Goal: Information Seeking & Learning: Learn about a topic

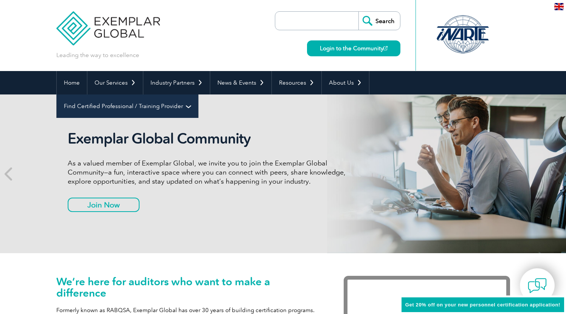
click at [198, 95] on link "Find Certified Professional / Training Provider" at bounding box center [127, 106] width 141 height 23
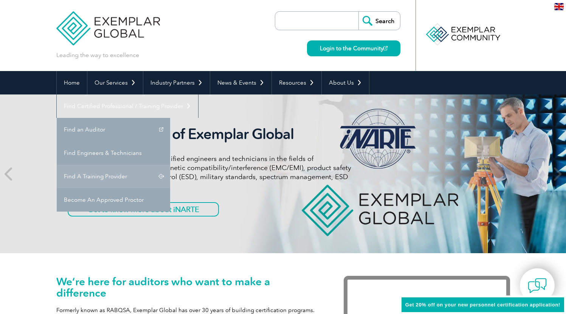
click at [170, 165] on link "Find A Training Provider" at bounding box center [113, 176] width 113 height 23
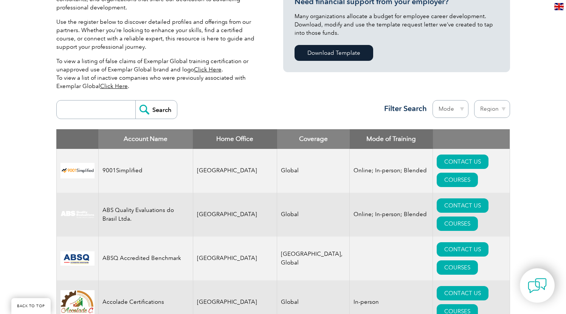
scroll to position [219, 0]
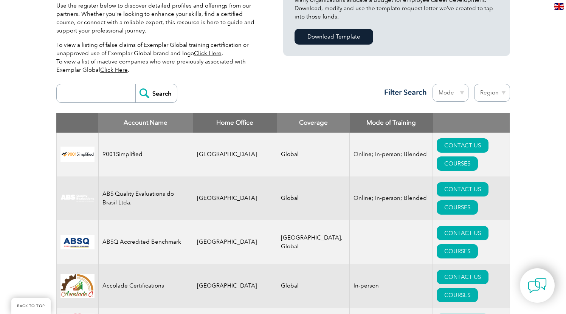
click at [504, 93] on select "Region Australia Bahrain Bangladesh Brazil Canada Colombia Dominican Republic E…" at bounding box center [492, 93] width 36 height 18
select select "[GEOGRAPHIC_DATA]"
click at [474, 84] on select "Region Australia Bahrain Bangladesh Brazil Canada Colombia Dominican Republic E…" at bounding box center [492, 93] width 36 height 18
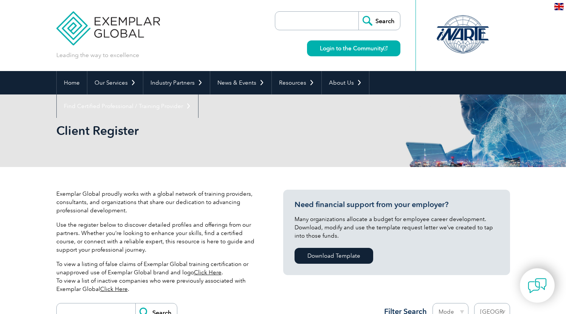
select select "[GEOGRAPHIC_DATA]"
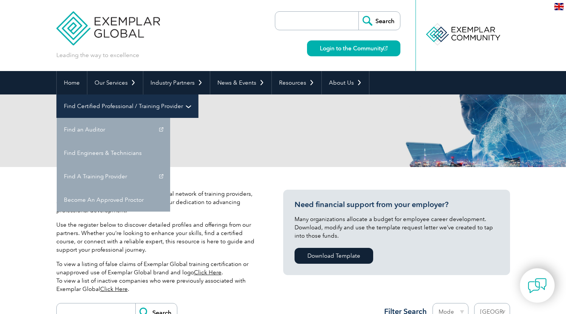
click at [198, 95] on link "Find Certified Professional / Training Provider" at bounding box center [127, 106] width 141 height 23
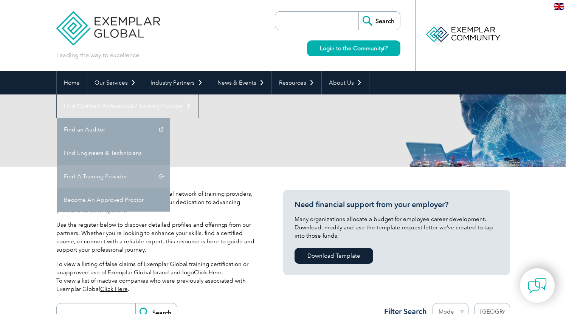
click at [170, 165] on link "Find A Training Provider" at bounding box center [113, 176] width 113 height 23
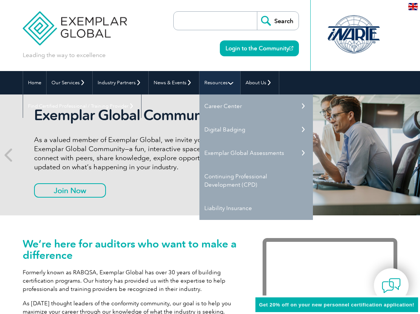
click at [229, 82] on link "Resources" at bounding box center [219, 82] width 41 height 23
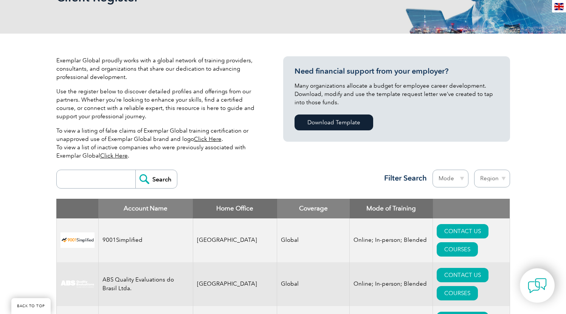
scroll to position [183, 0]
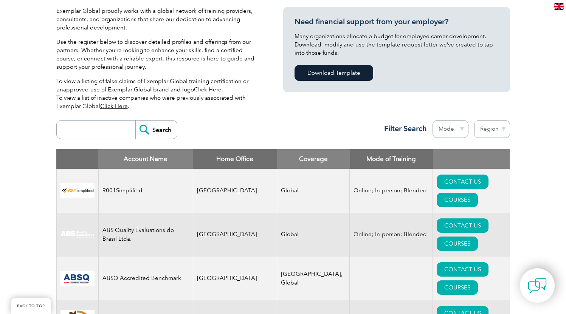
click at [496, 135] on select "Region Australia Bahrain Bangladesh Brazil Canada Colombia Dominican Republic E…" at bounding box center [492, 129] width 36 height 18
select select "[GEOGRAPHIC_DATA]"
click at [474, 120] on select "Region Australia Bahrain Bangladesh Brazil Canada Colombia Dominican Republic E…" at bounding box center [492, 129] width 36 height 18
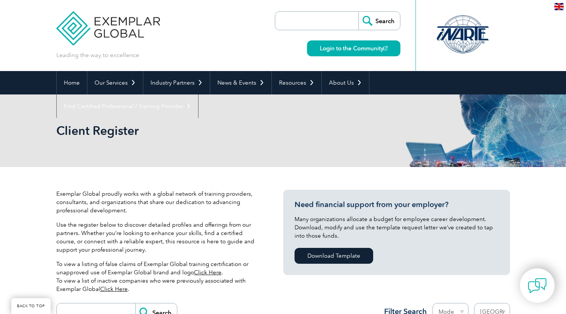
select select "[GEOGRAPHIC_DATA]"
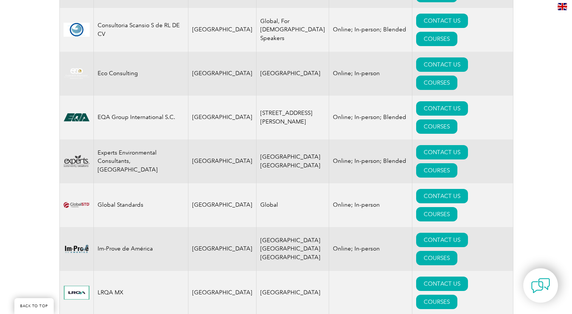
scroll to position [475, 0]
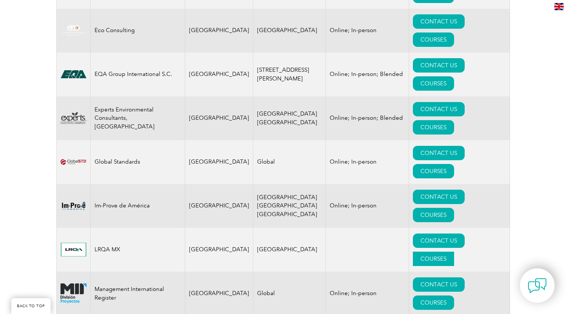
click at [454, 252] on link "COURSES" at bounding box center [433, 259] width 41 height 14
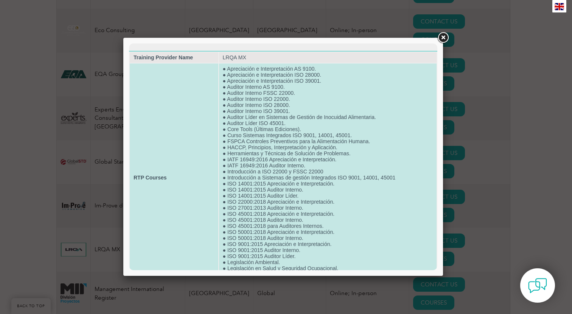
scroll to position [48, 0]
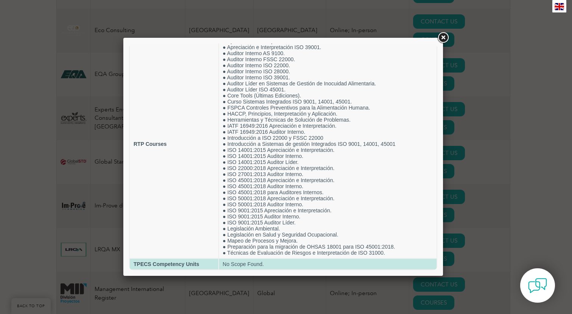
click at [158, 268] on td "TPECS Competency Units" at bounding box center [174, 264] width 88 height 11
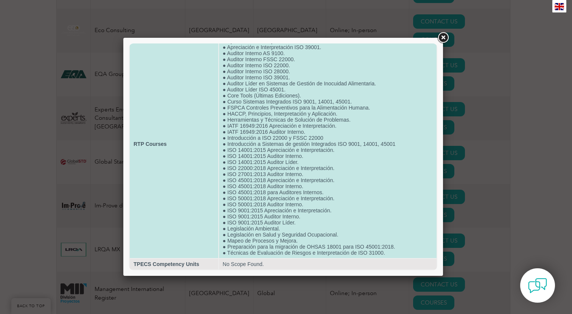
click at [151, 141] on td "RTP Courses" at bounding box center [174, 144] width 88 height 228
click at [154, 141] on strong "RTP Courses" at bounding box center [149, 144] width 33 height 6
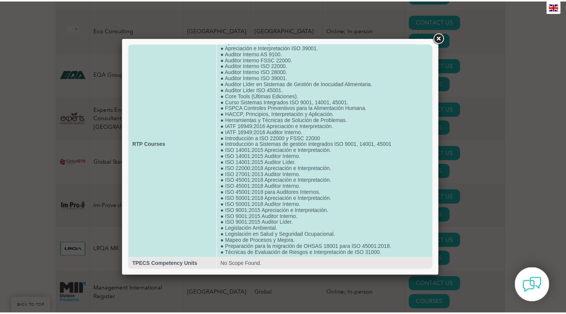
scroll to position [0, 0]
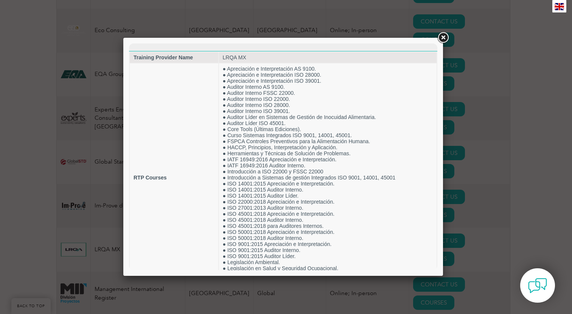
click at [442, 40] on link at bounding box center [443, 38] width 14 height 14
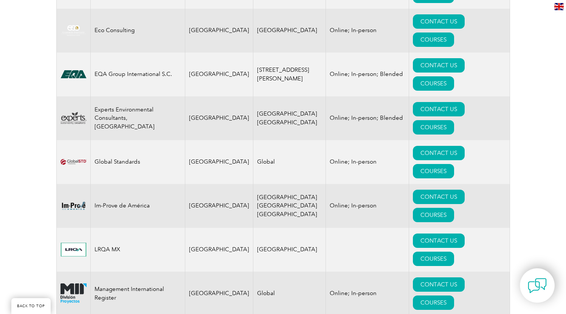
click at [107, 228] on td "LRQA MX" at bounding box center [137, 250] width 95 height 44
click at [413, 234] on link "CONTACT US" at bounding box center [439, 241] width 52 height 14
